Goal: Contribute content: Add original content to the website for others to see

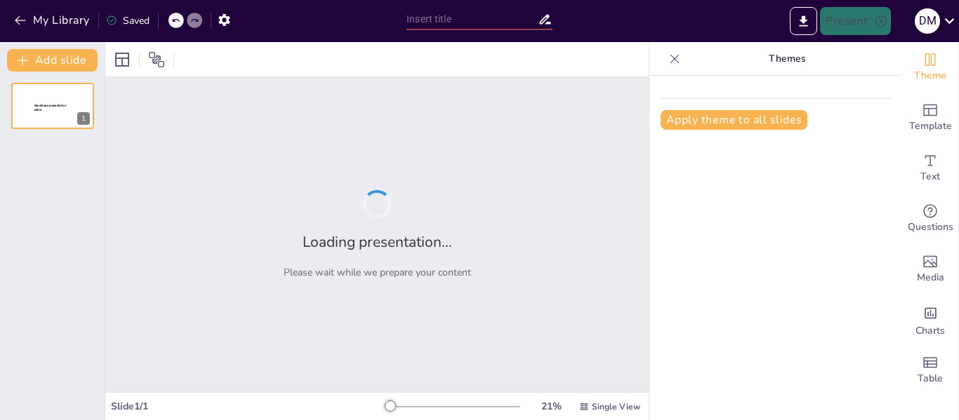
type input "Understanding the Nexus Between Child Labour and Psychological Well-Being: Insi…"
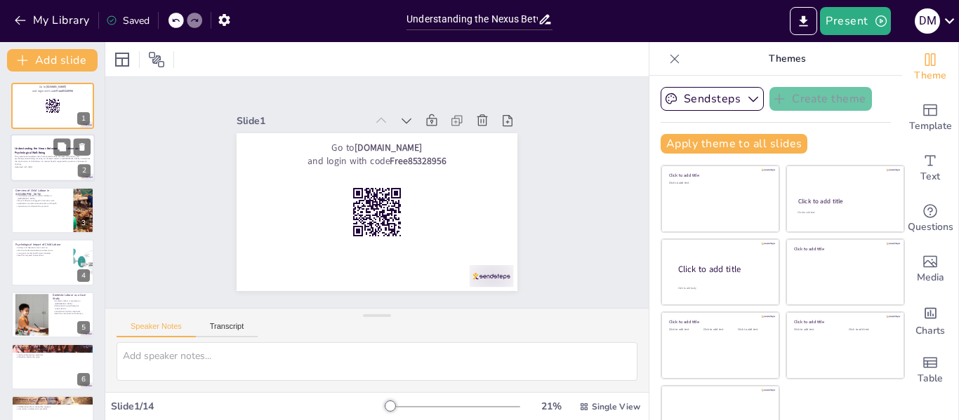
click at [74, 155] on div at bounding box center [71, 147] width 37 height 17
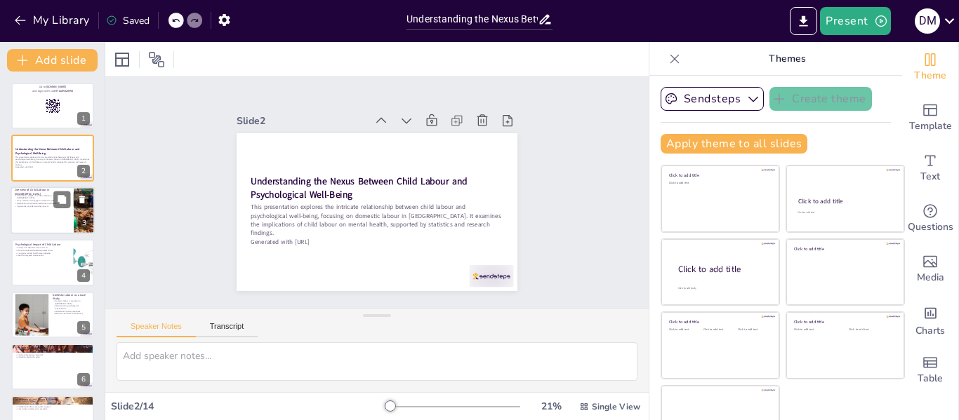
click at [61, 213] on div at bounding box center [53, 211] width 84 height 48
checkbox input "true"
type textarea "The statistic highlights the scale of child labour in [GEOGRAPHIC_DATA], emphas…"
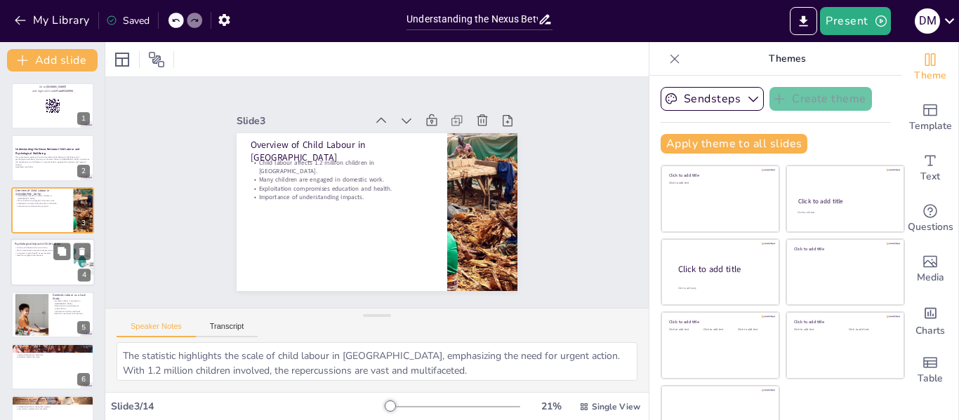
click at [49, 251] on p "Work and education balance creates stress." at bounding box center [42, 250] width 55 height 3
checkbox input "true"
type textarea "The prevalence of anxiety and depression among child labourers underscores the …"
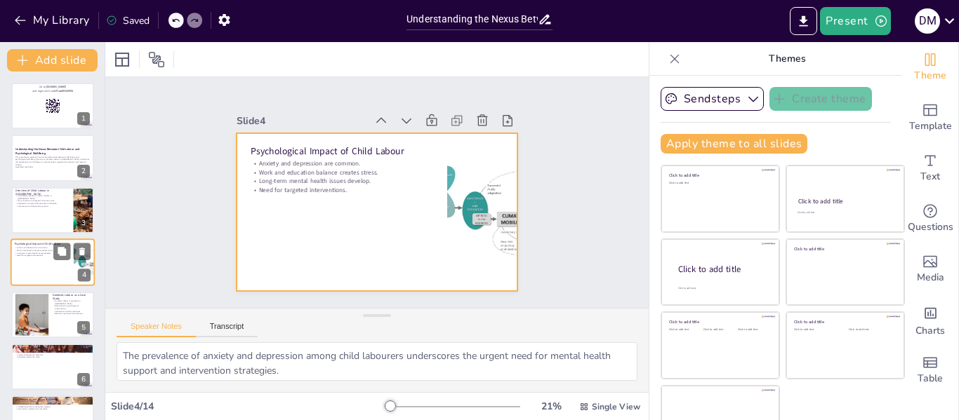
scroll to position [16, 0]
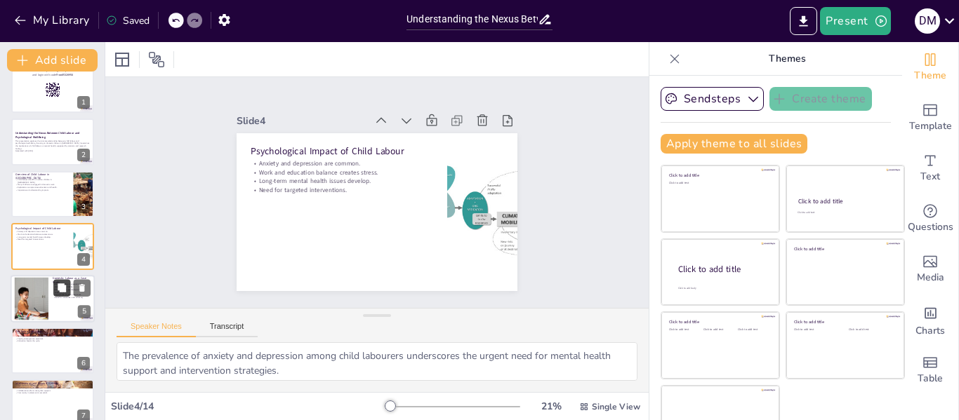
checkbox input "true"
click at [54, 294] on button at bounding box center [61, 287] width 17 height 17
type textarea "The prevalence of domestic labour highlights the need for focused efforts to co…"
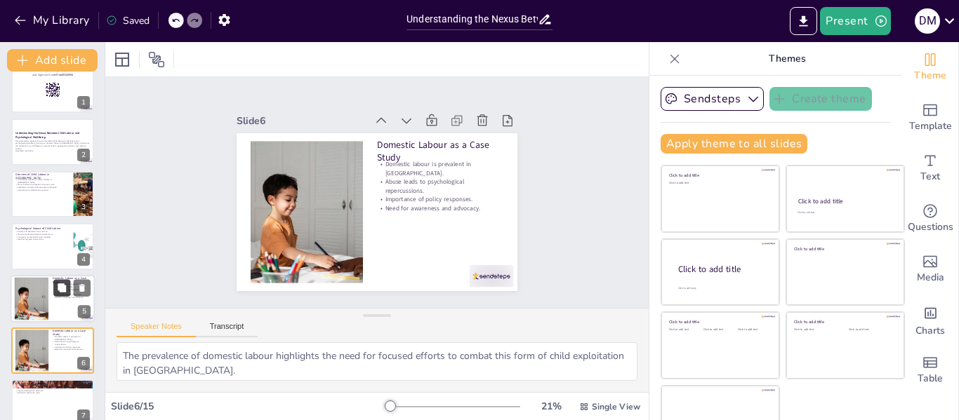
scroll to position [121, 0]
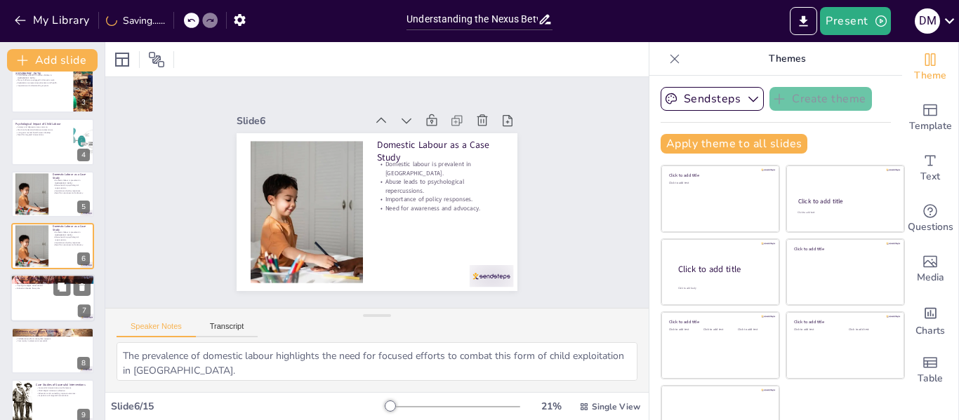
checkbox input "true"
click at [56, 300] on div at bounding box center [53, 299] width 84 height 48
type textarea "Education is a fundamental protective factor that can shield children from the …"
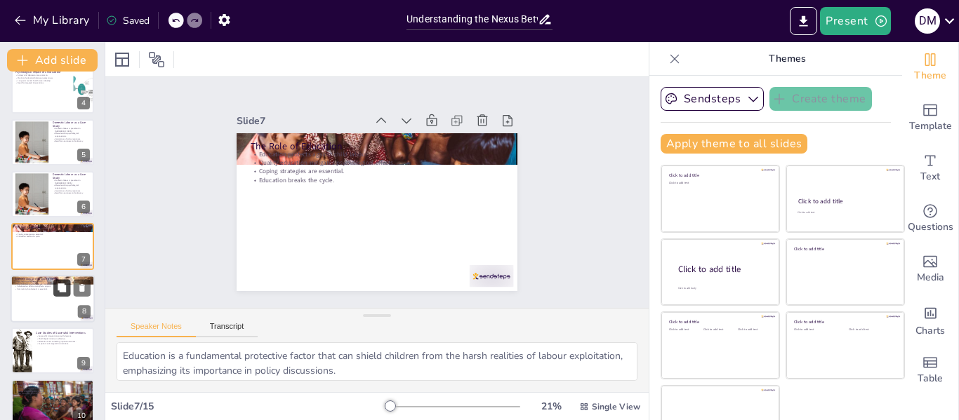
checkbox input "true"
click at [61, 293] on icon at bounding box center [62, 288] width 10 height 10
type textarea "Community awareness programs are essential for educating the public about child…"
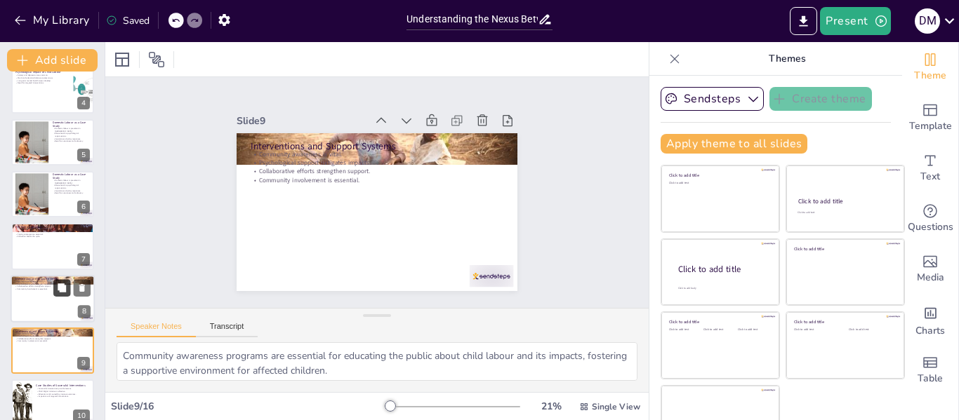
scroll to position [277, 0]
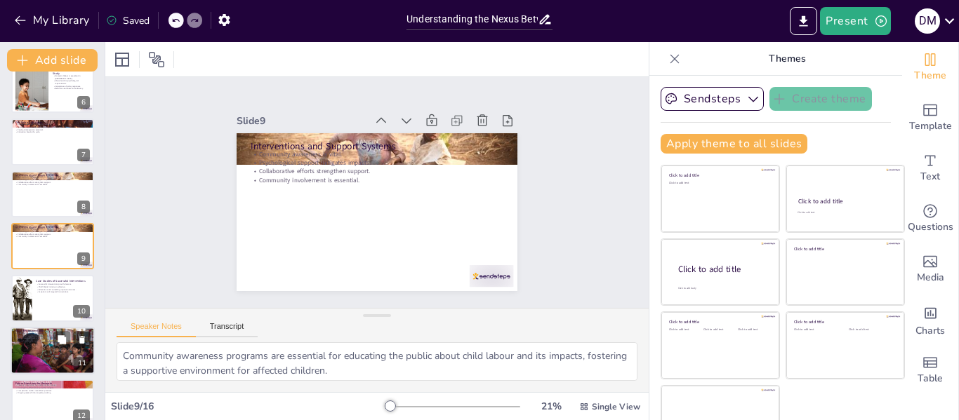
checkbox input "true"
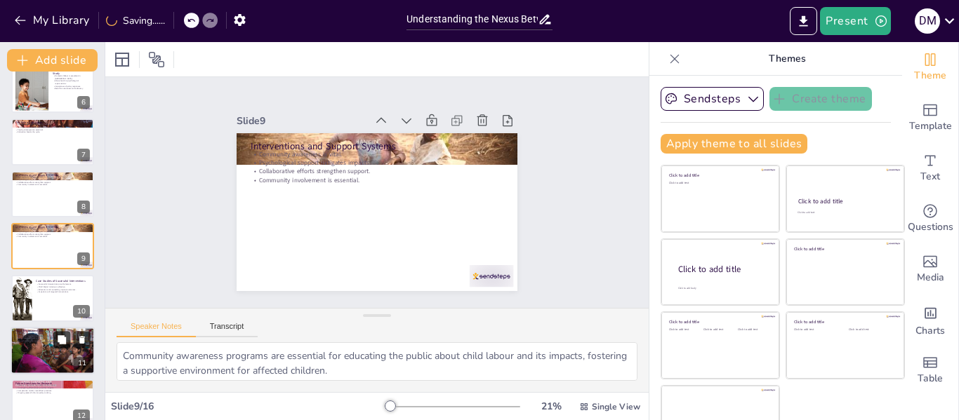
checkbox input "true"
click at [53, 339] on p "Mental health support is essential." at bounding box center [53, 339] width 76 height 3
type textarea "Strengthening laws against child labour is a critical first step in ensuring th…"
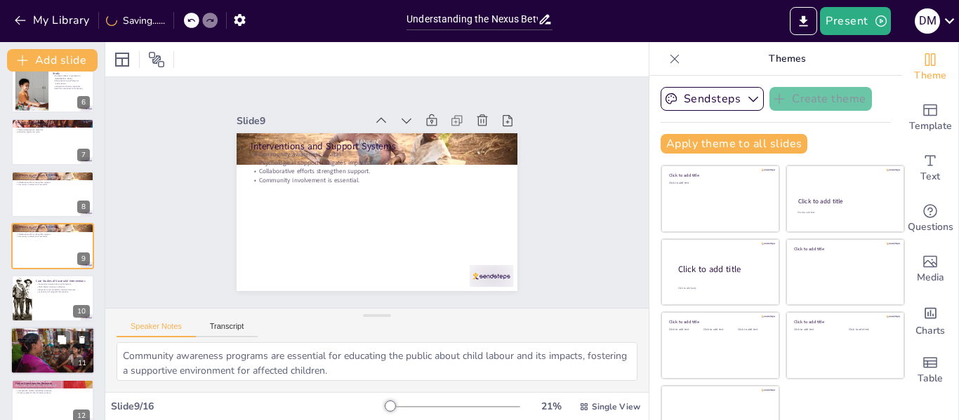
checkbox input "true"
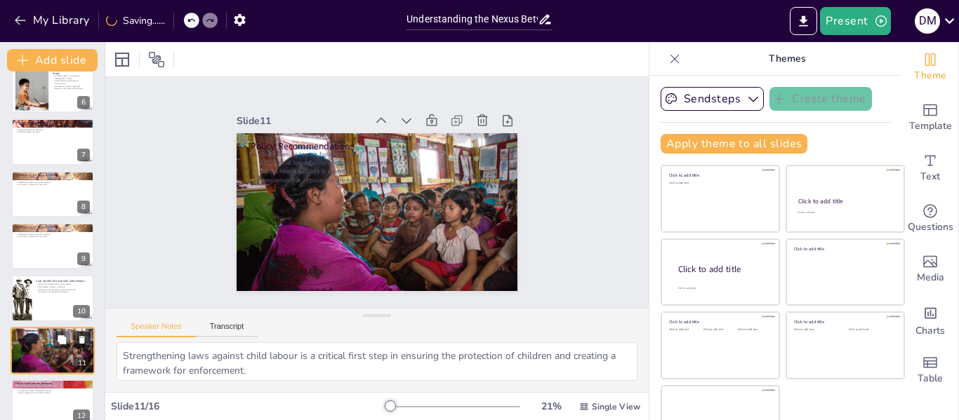
scroll to position [382, 0]
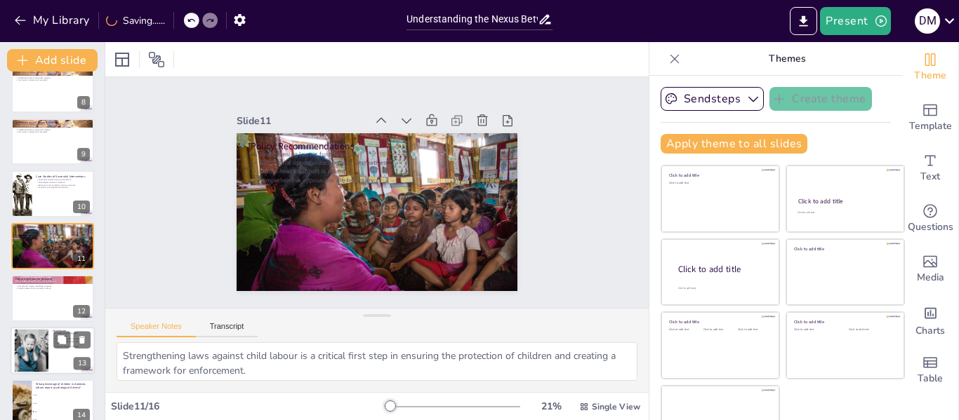
checkbox input "true"
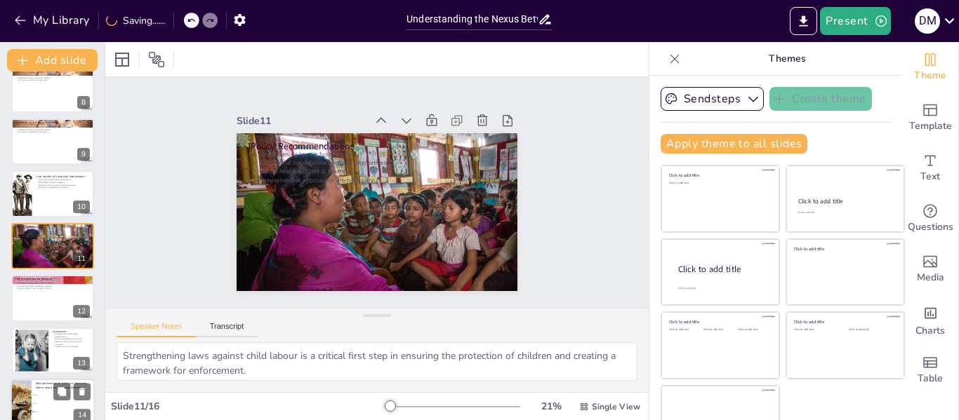
checkbox input "true"
click at [36, 388] on p "What percentage of children in domestic labour report psychological distress?" at bounding box center [63, 386] width 55 height 8
type textarea "The correct answer is 60%, as discussed in the slide titled "Statistics on Chil…"
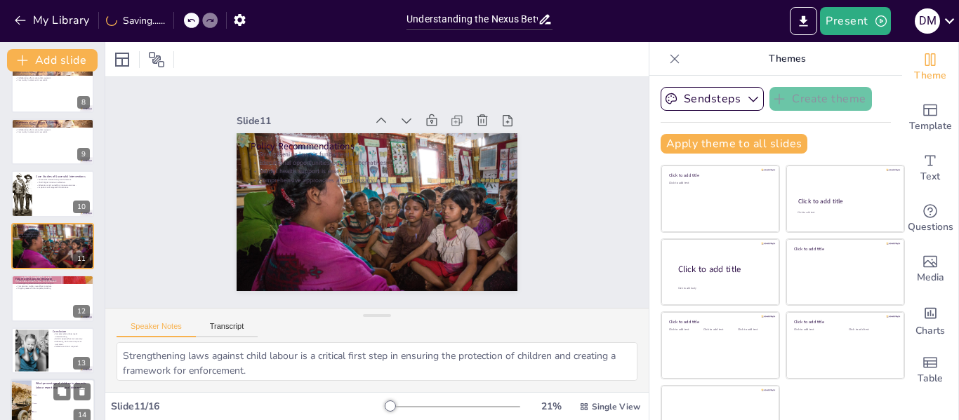
checkbox input "true"
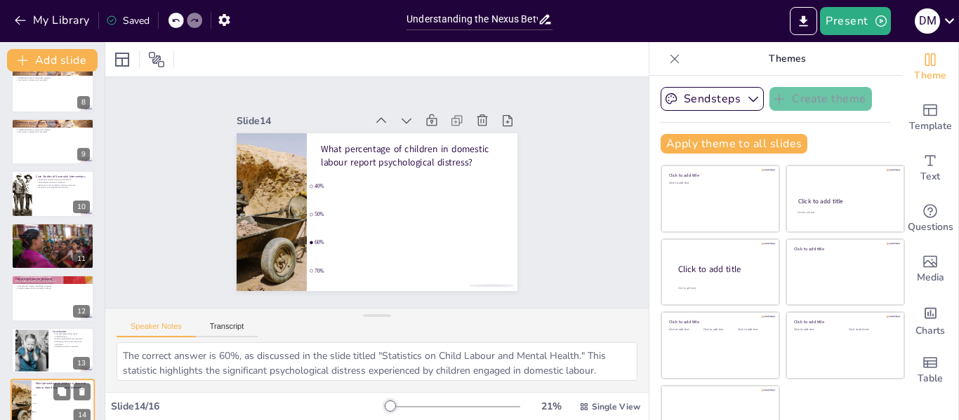
scroll to position [503, 0]
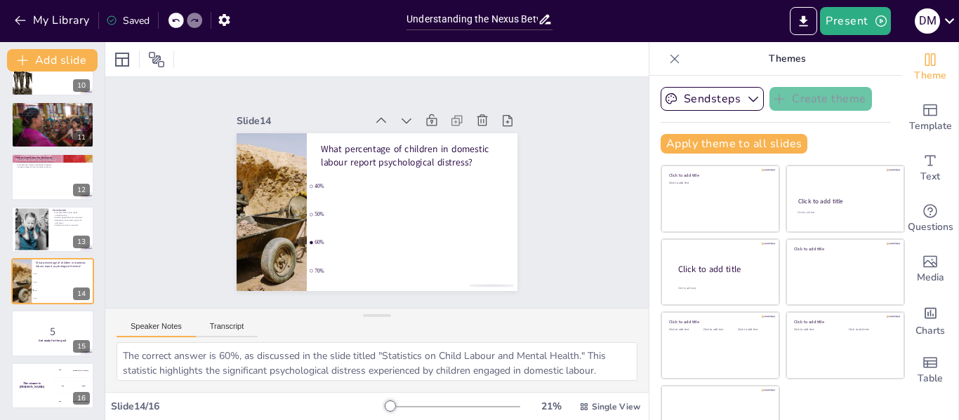
checkbox input "true"
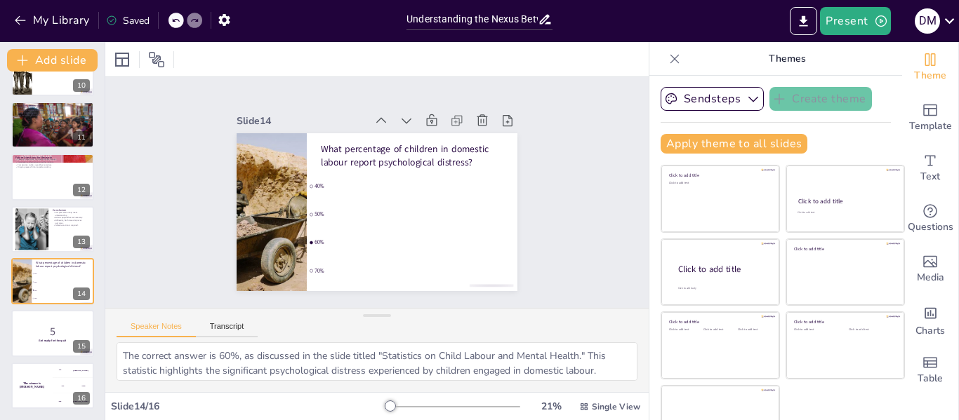
checkbox input "true"
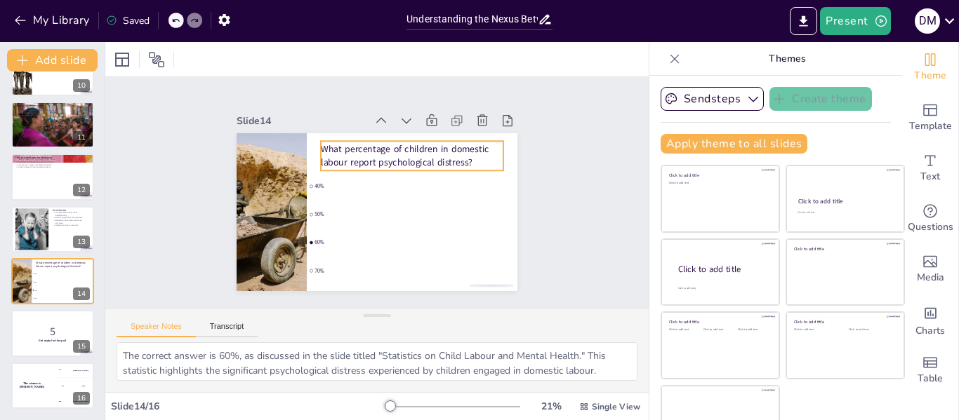
checkbox input "true"
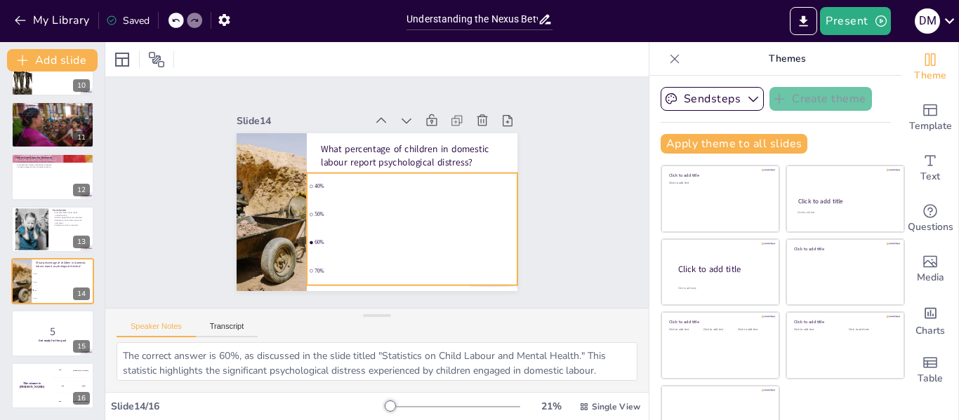
checkbox input "true"
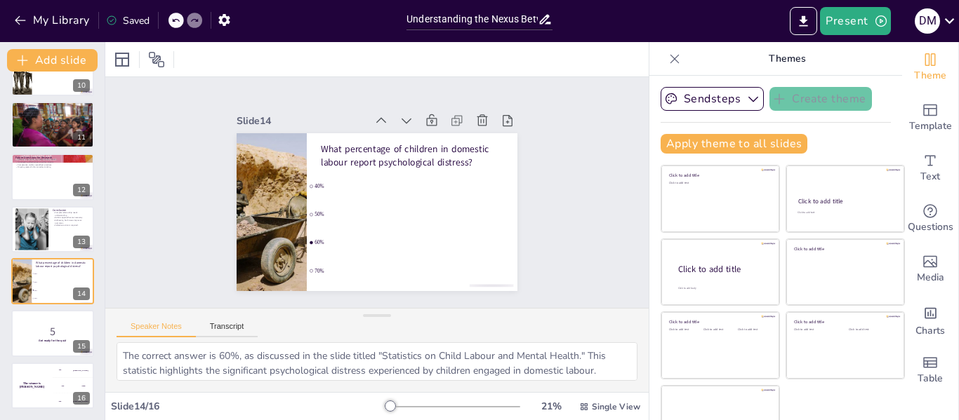
checkbox input "true"
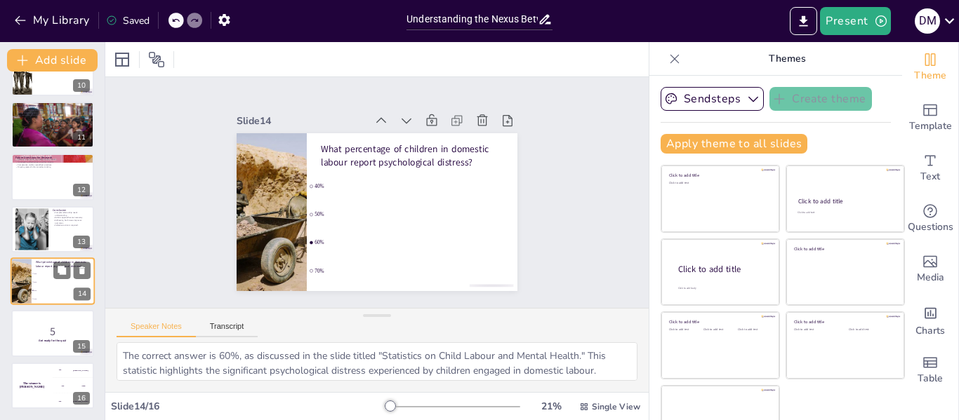
checkbox input "true"
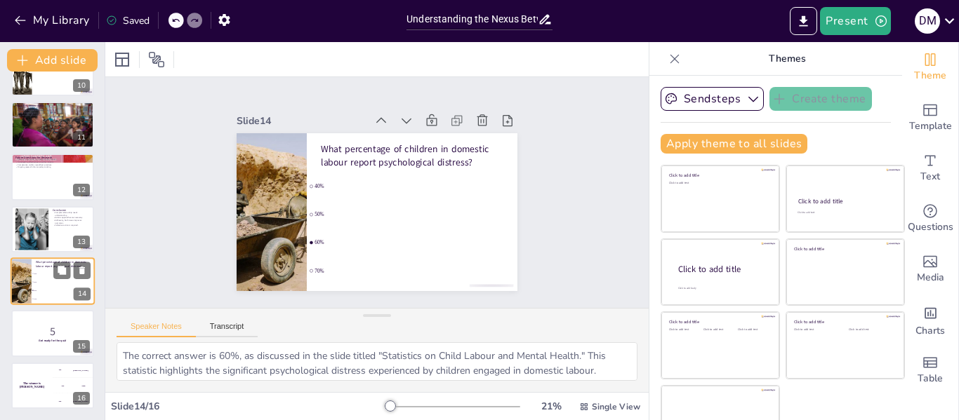
checkbox input "true"
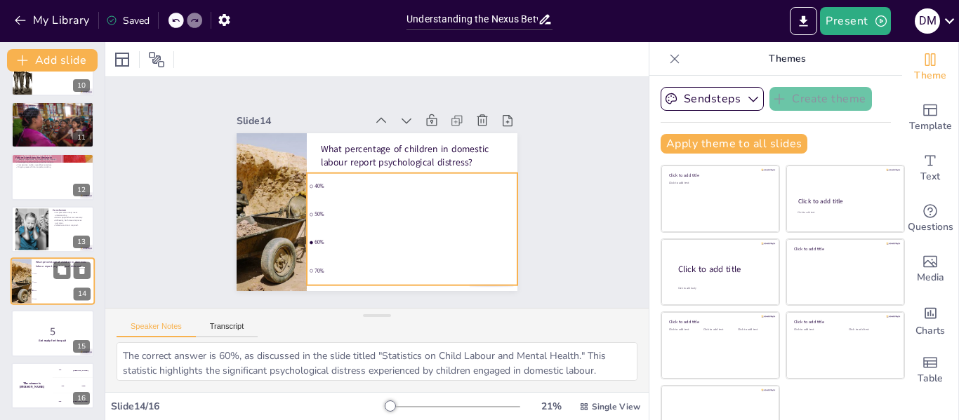
checkbox input "true"
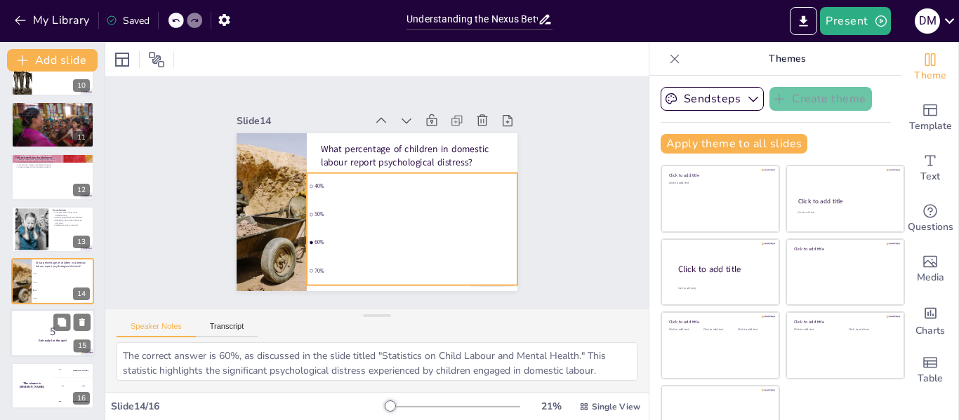
checkbox input "true"
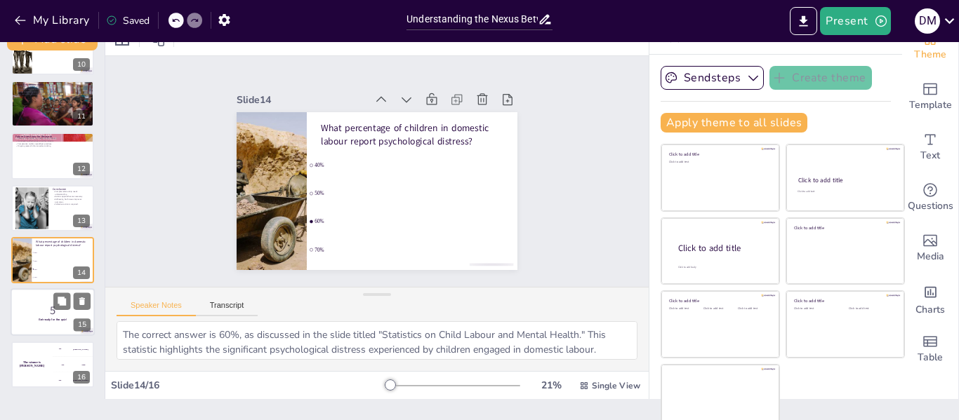
checkbox input "true"
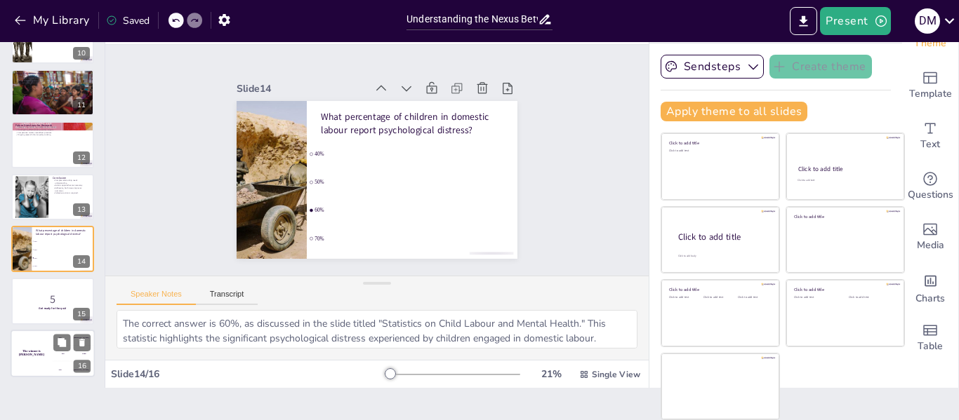
checkbox input "true"
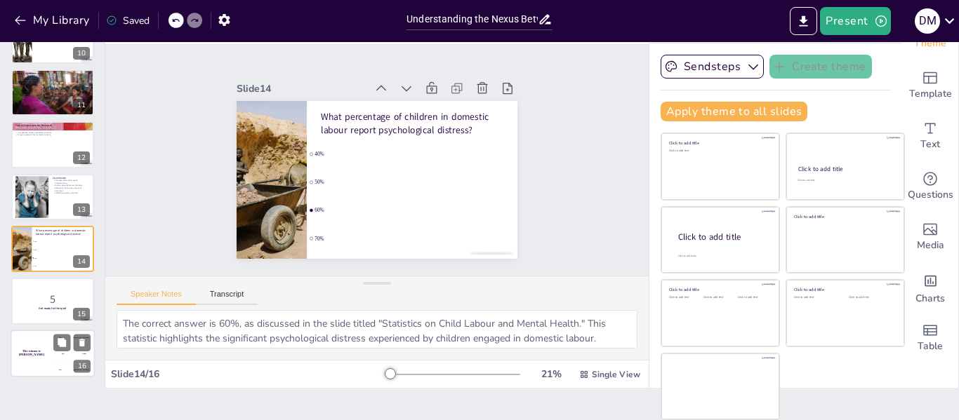
checkbox input "true"
click at [39, 353] on h4 "The winner is [PERSON_NAME]" at bounding box center [32, 352] width 42 height 7
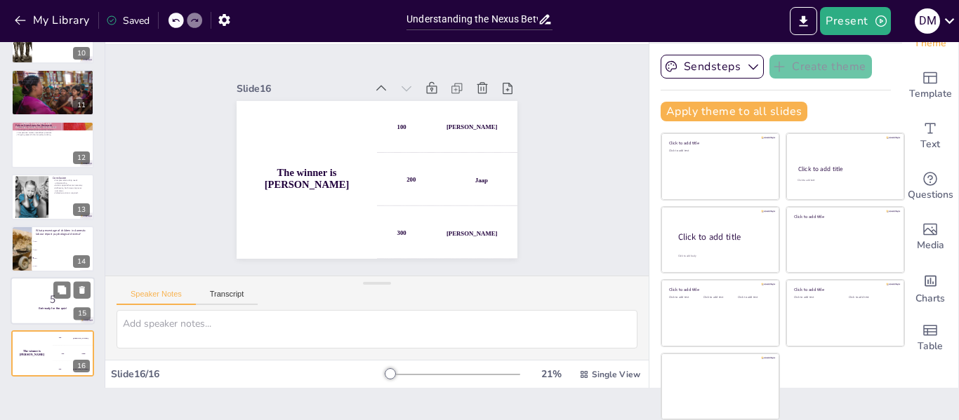
checkbox input "true"
click at [48, 315] on div at bounding box center [53, 302] width 84 height 48
checkbox input "true"
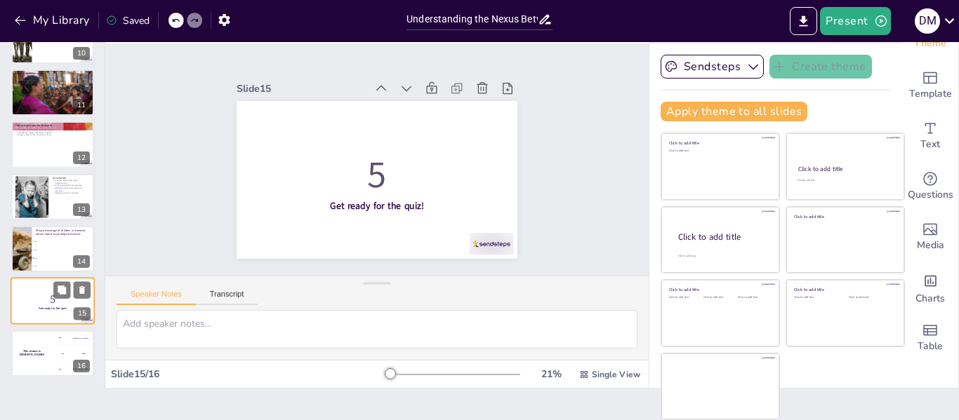
checkbox input "true"
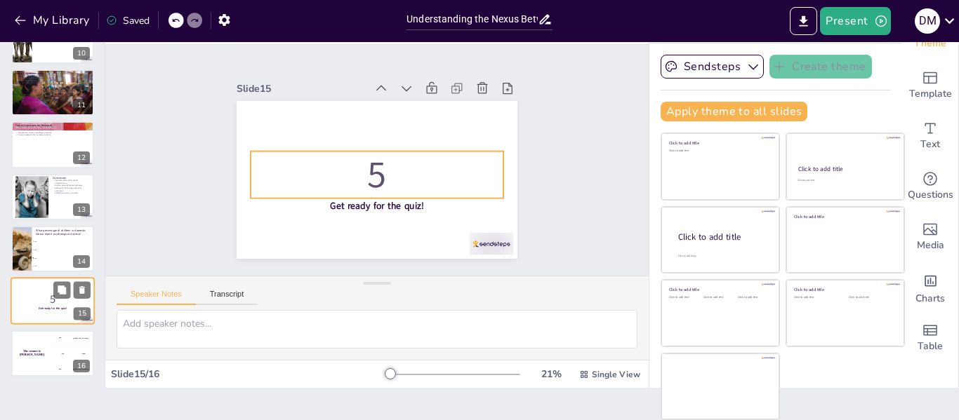
checkbox input "true"
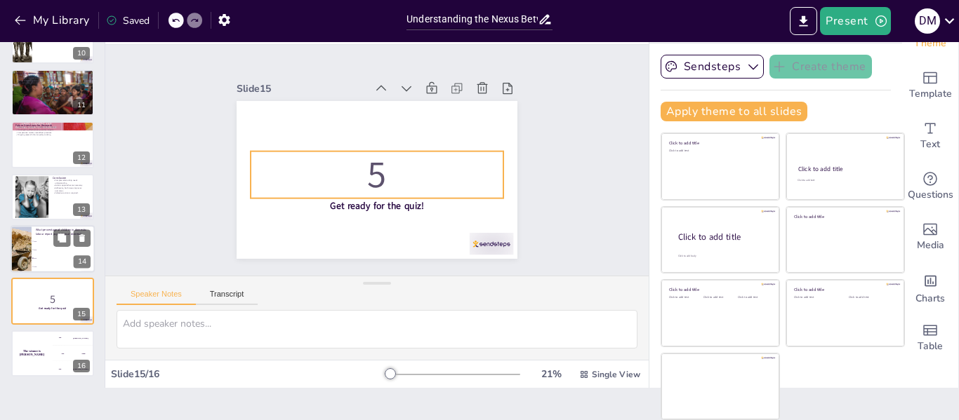
checkbox input "true"
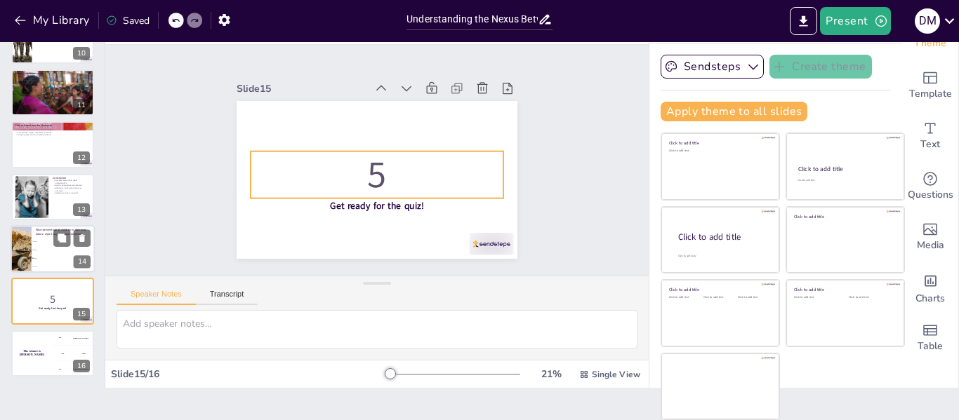
checkbox input "true"
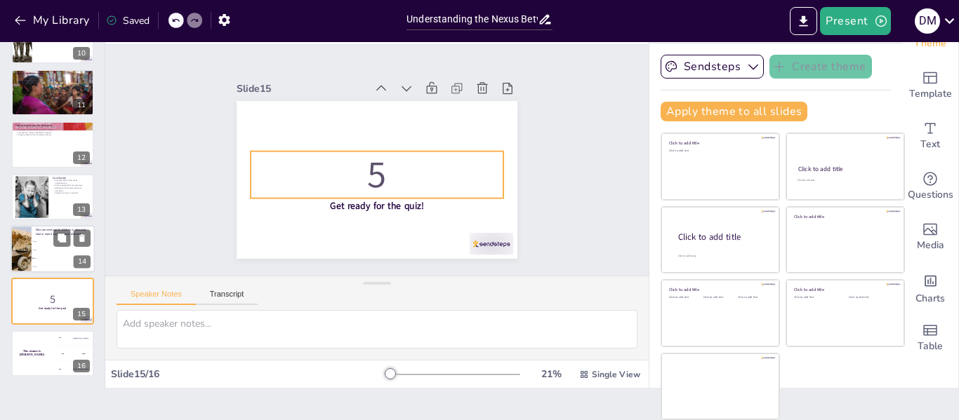
checkbox input "true"
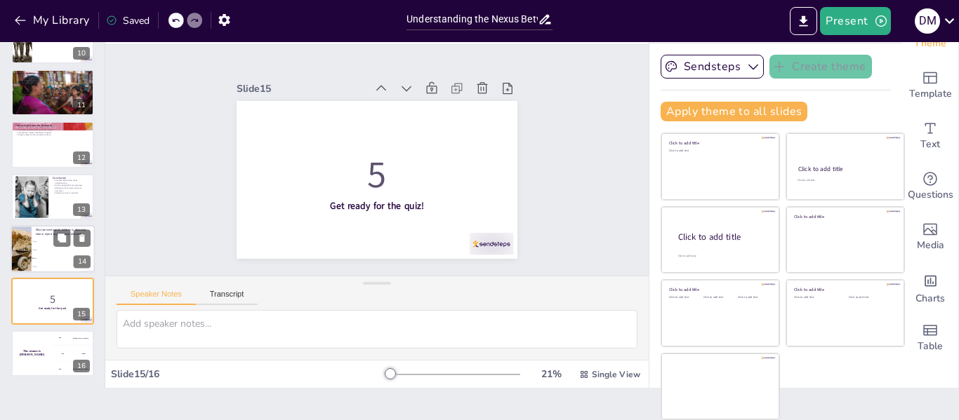
checkbox input "true"
click at [39, 252] on li "50%" at bounding box center [63, 250] width 63 height 8
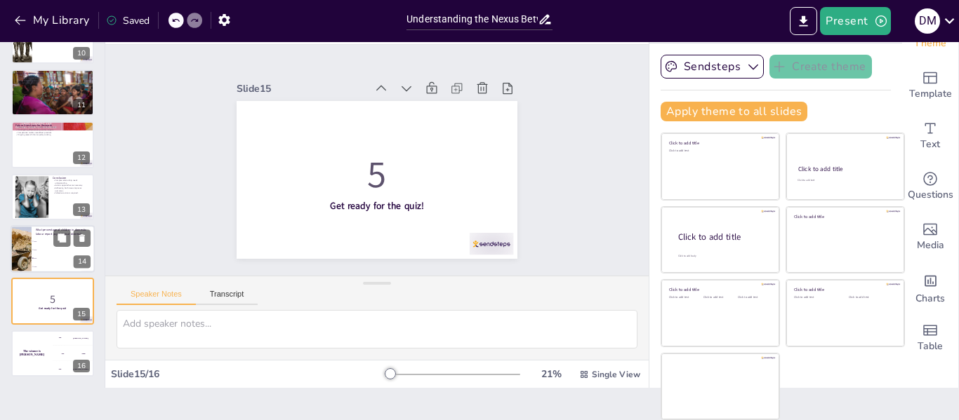
type textarea "The correct answer is 60%, as discussed in the slide titled "Statistics on Chil…"
checkbox input "true"
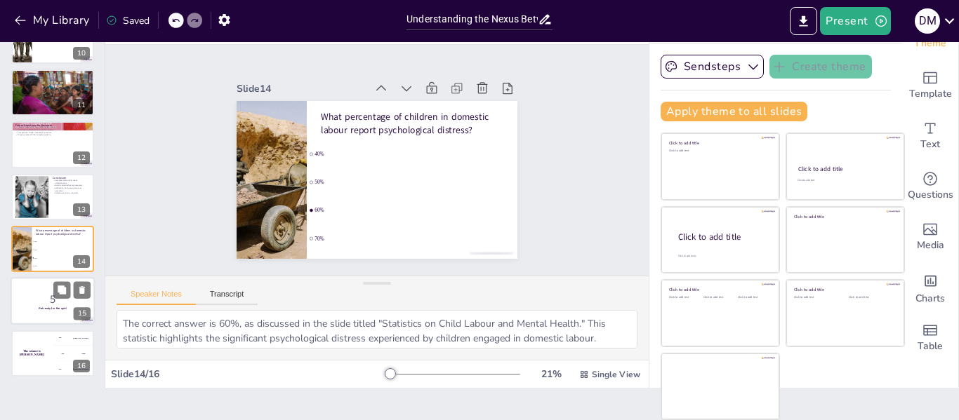
checkbox input "true"
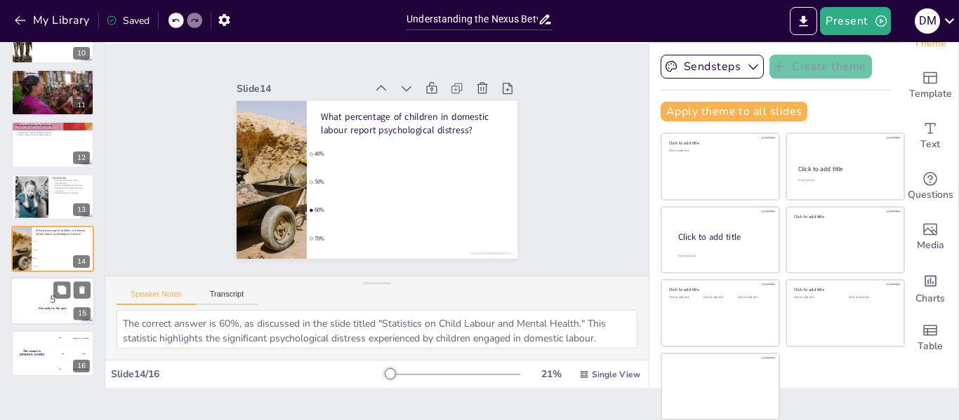
checkbox input "true"
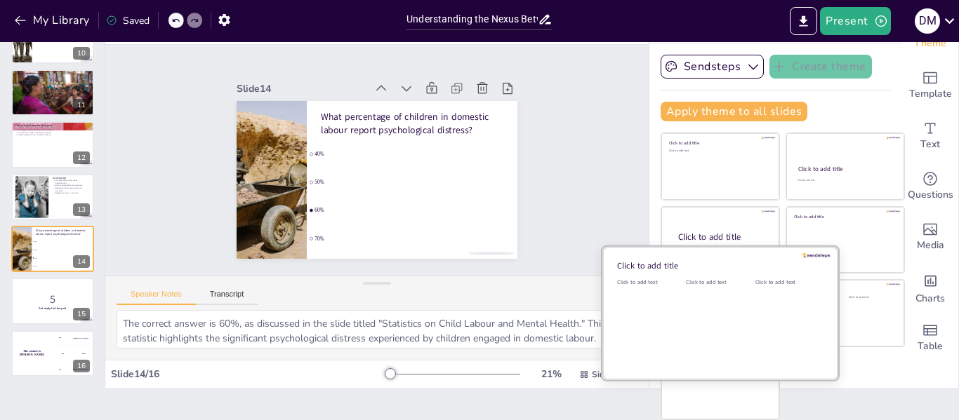
checkbox input "true"
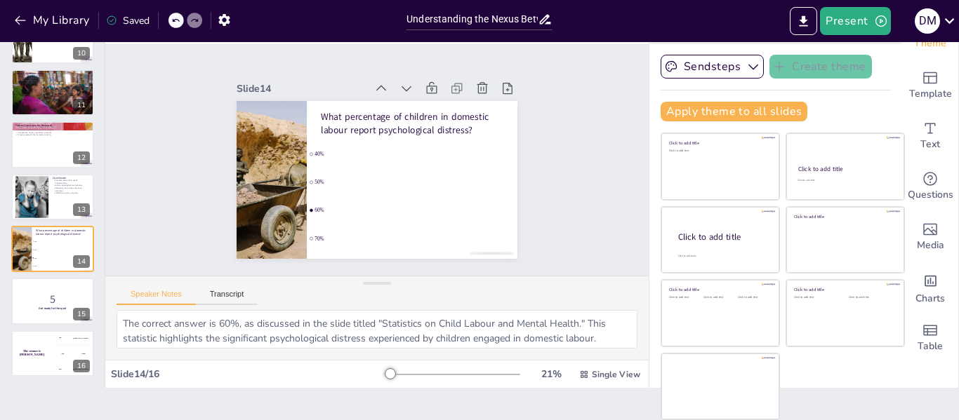
checkbox input "true"
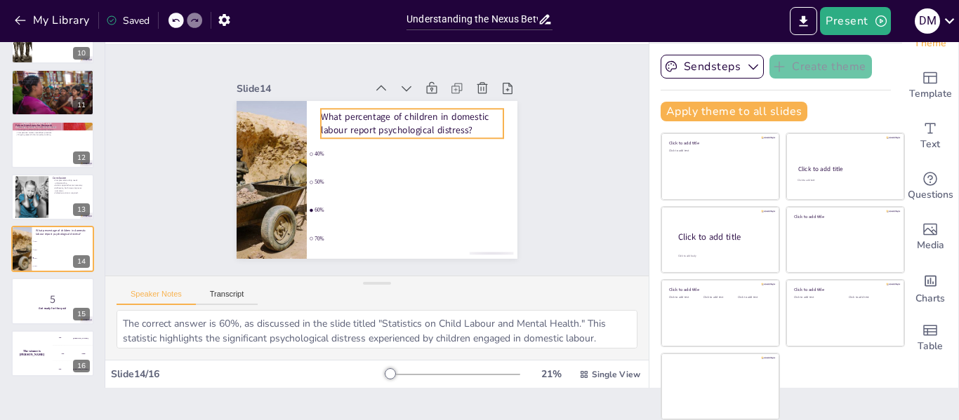
checkbox input "true"
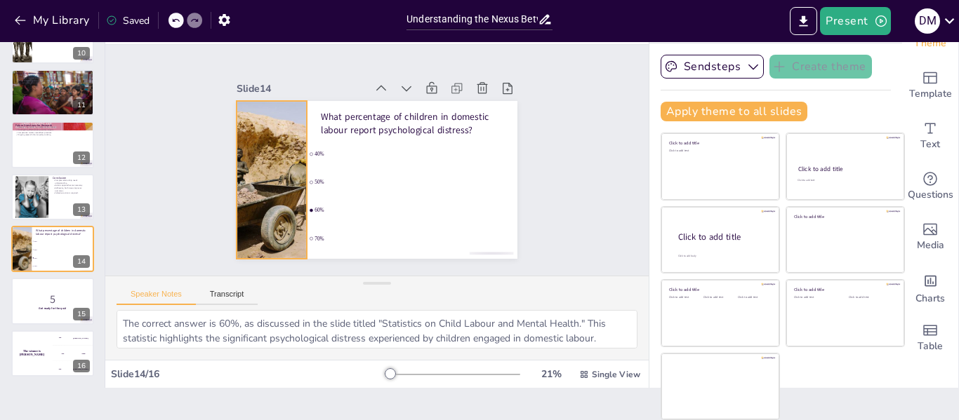
checkbox input "true"
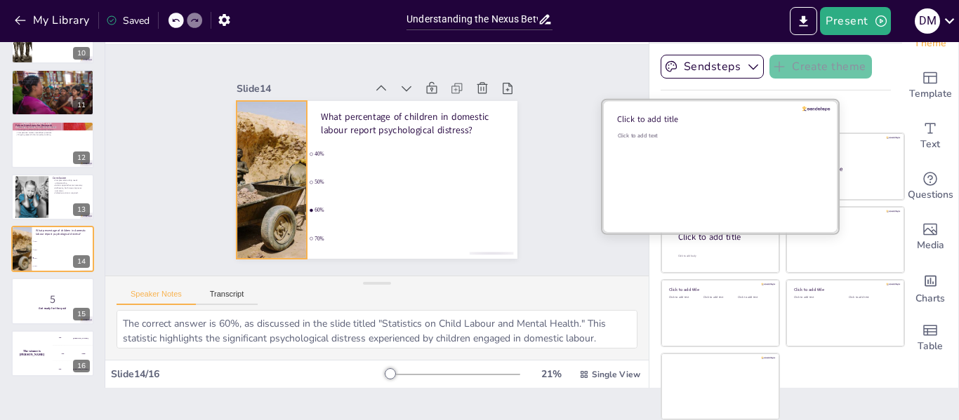
checkbox input "true"
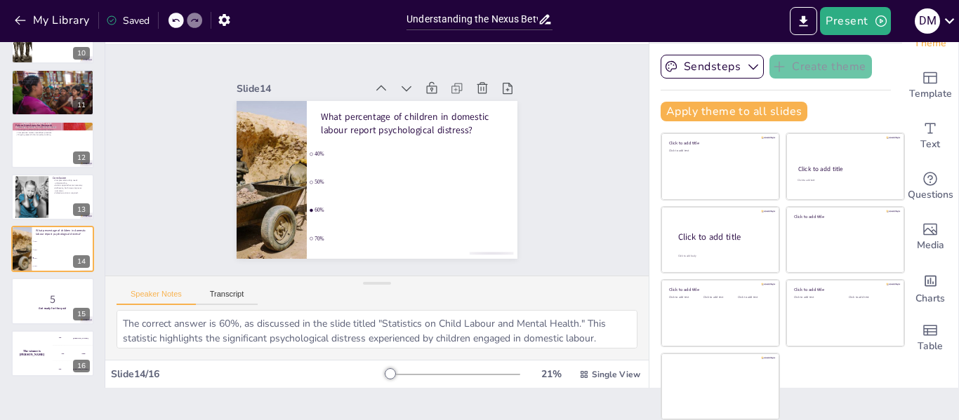
checkbox input "true"
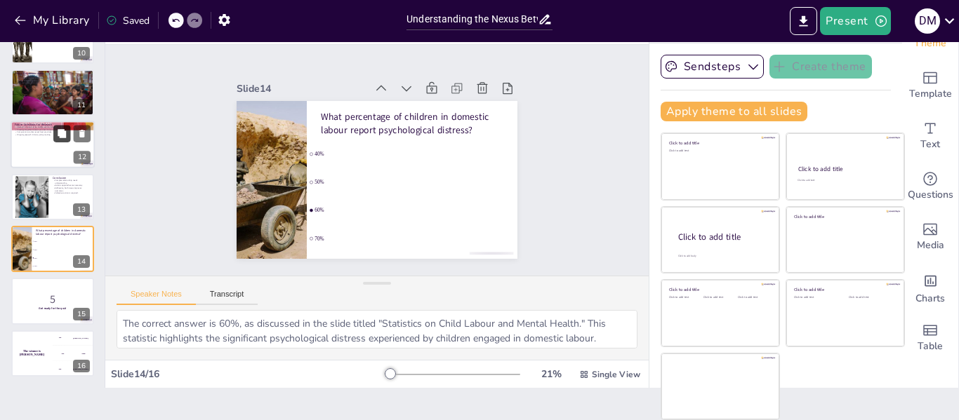
checkbox input "true"
click at [60, 136] on icon at bounding box center [62, 133] width 8 height 8
type textarea "Conducting research on the long-term impacts of child labour is essential for d…"
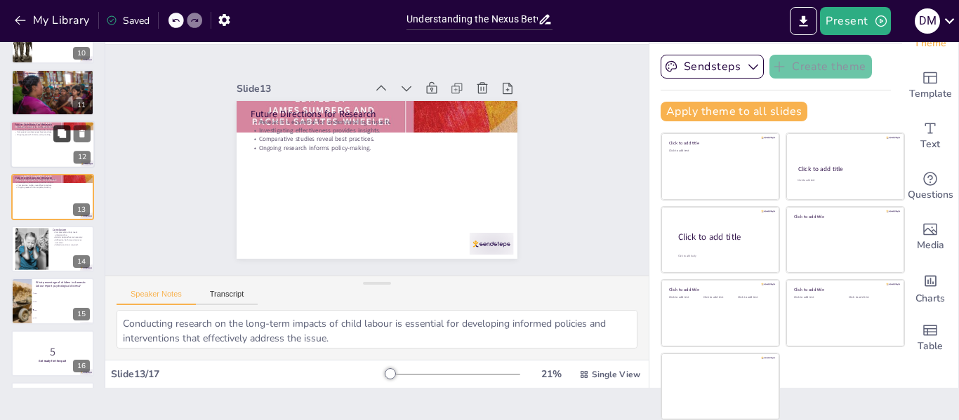
scroll to position [486, 0]
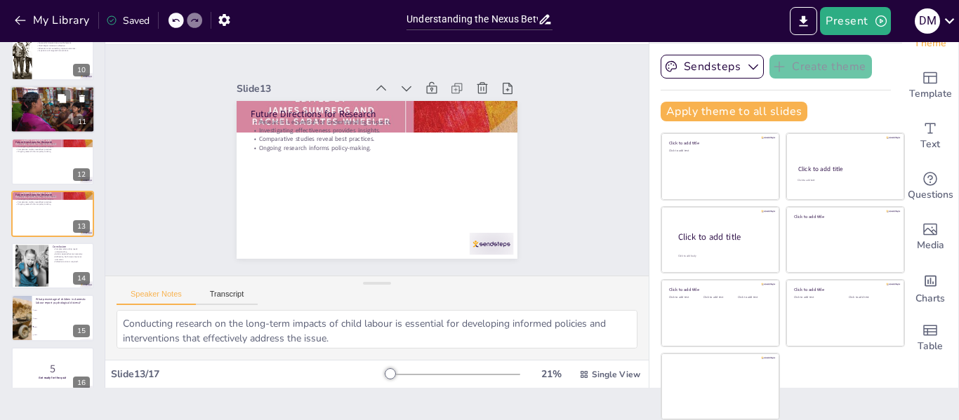
checkbox input "true"
click at [48, 111] on div at bounding box center [53, 109] width 84 height 56
type textarea "Strengthening laws against child labour is a critical first step in ensuring th…"
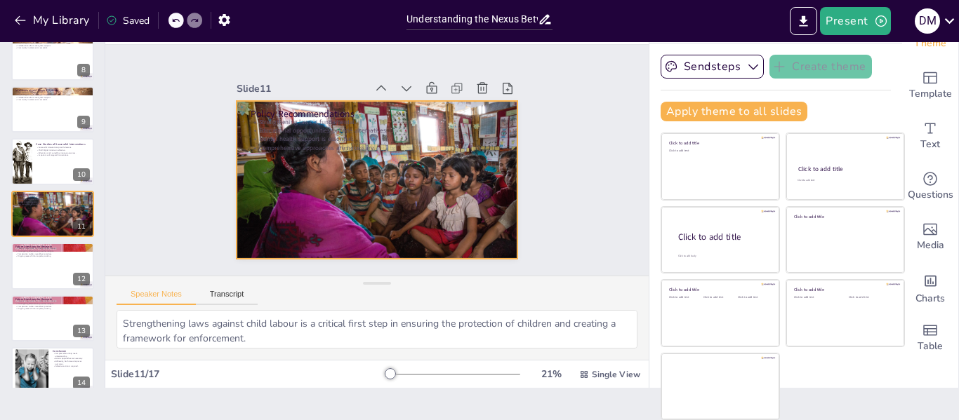
scroll to position [0, 0]
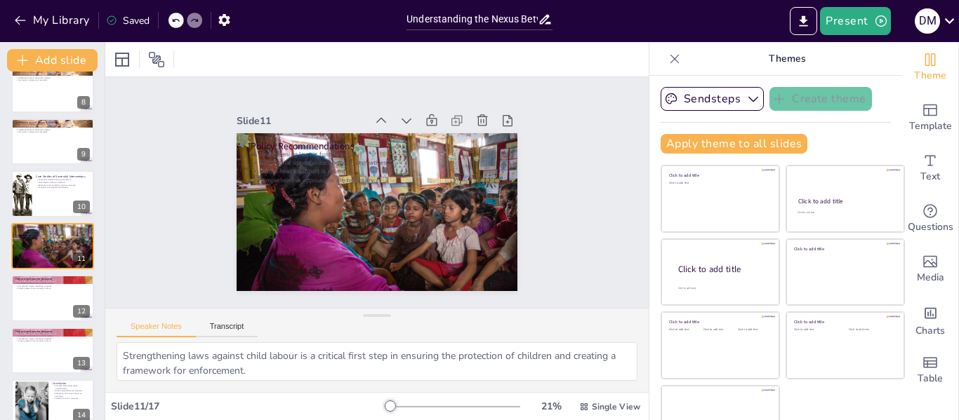
click at [548, 18] on icon at bounding box center [544, 20] width 11 height 10
click at [541, 18] on icon at bounding box center [545, 19] width 15 height 15
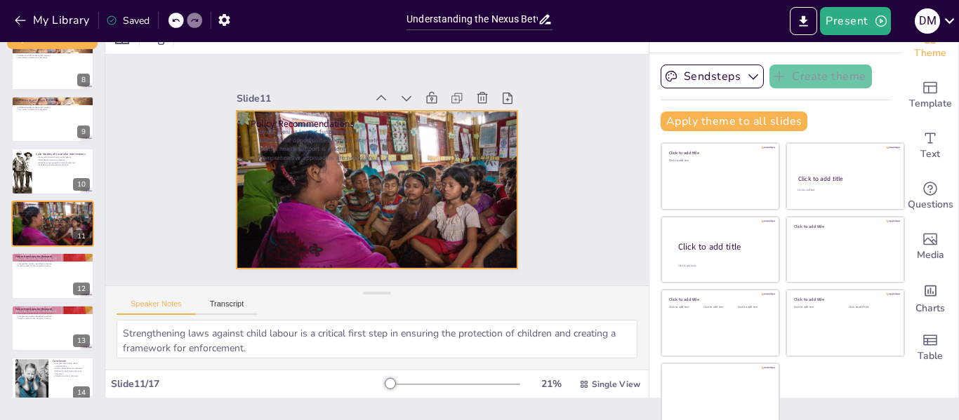
scroll to position [32, 0]
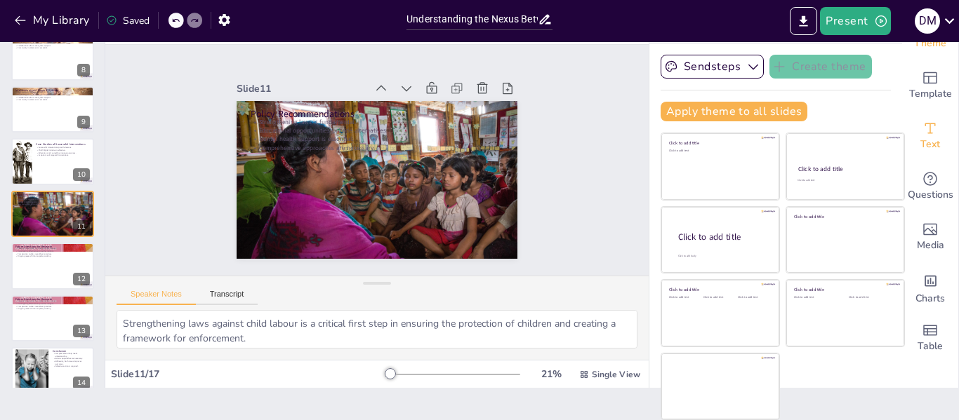
click at [926, 142] on div "Text" at bounding box center [930, 136] width 56 height 51
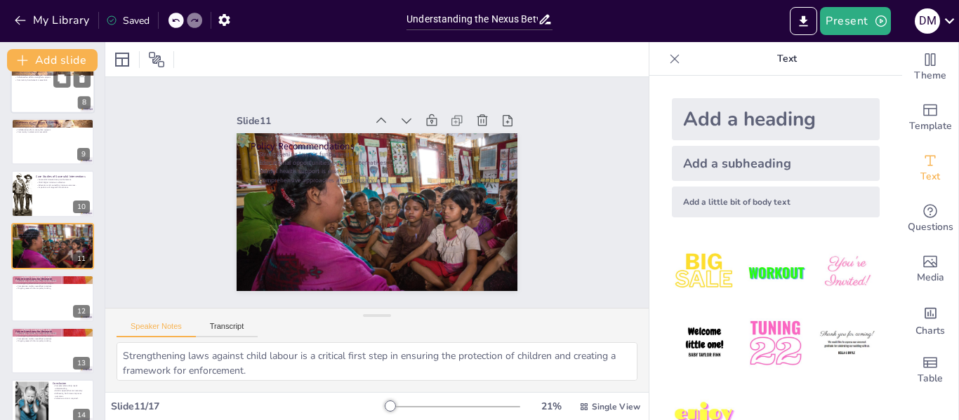
checkbox input "true"
click at [30, 78] on p "Collaborative efforts strengthen support." at bounding box center [53, 77] width 76 height 3
type textarea "Community awareness programs are essential for educating the public about child…"
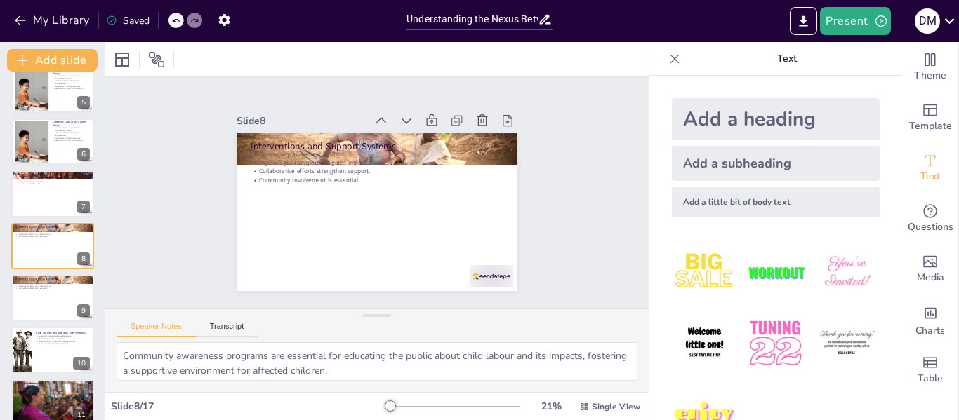
checkbox input "true"
